Goal: Task Accomplishment & Management: Manage account settings

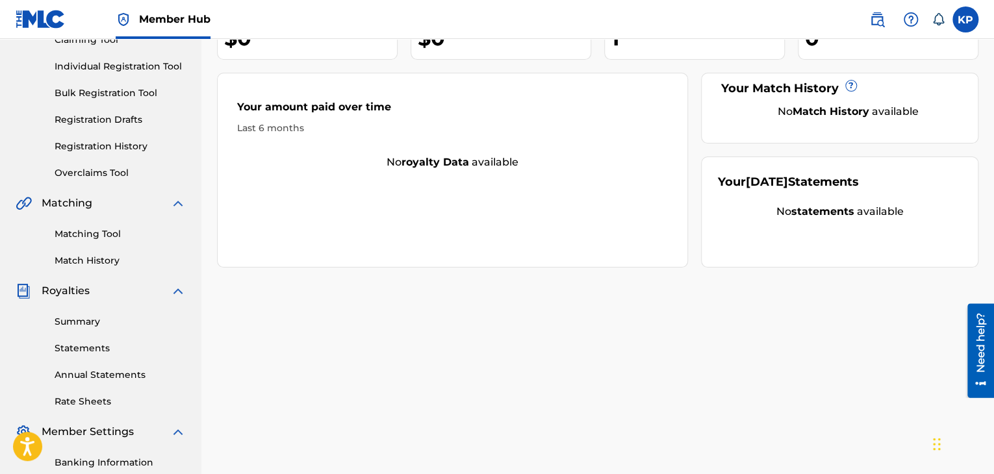
scroll to position [216, 0]
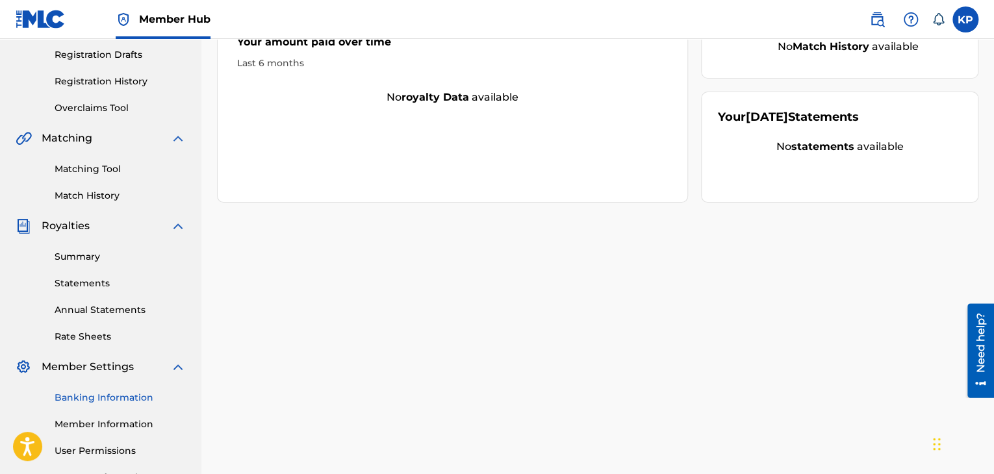
click at [120, 398] on link "Banking Information" at bounding box center [120, 398] width 131 height 14
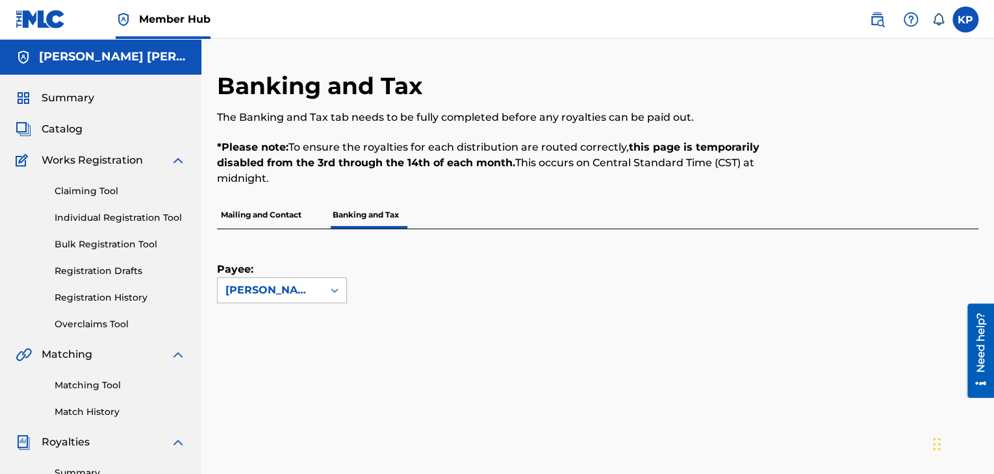
click at [286, 295] on div "[PERSON_NAME] [PERSON_NAME]" at bounding box center [271, 291] width 90 height 16
click at [301, 294] on div "[PERSON_NAME] [PERSON_NAME]" at bounding box center [271, 291] width 90 height 16
click at [272, 209] on p "Mailing and Contact" at bounding box center [261, 214] width 88 height 27
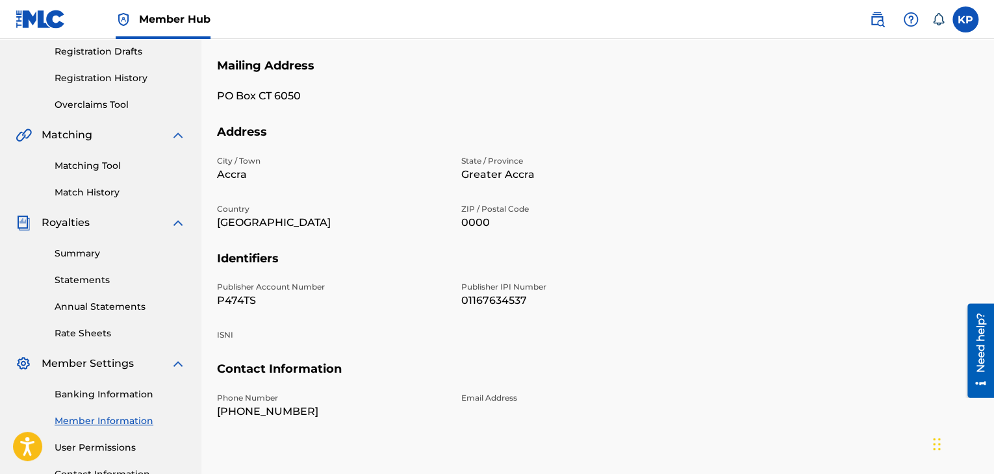
scroll to position [224, 0]
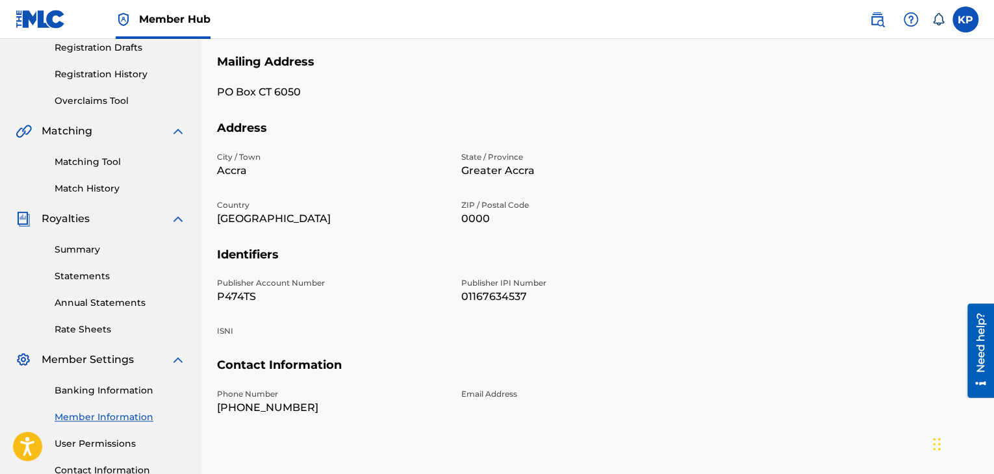
drag, startPoint x: 855, startPoint y: 300, endPoint x: 810, endPoint y: 289, distance: 45.7
click at [850, 300] on section "Identifiers Publisher Account Number P474TS Publisher IPI Number 01167634537 IS…" at bounding box center [598, 303] width 762 height 111
